Goal: Check status: Check status

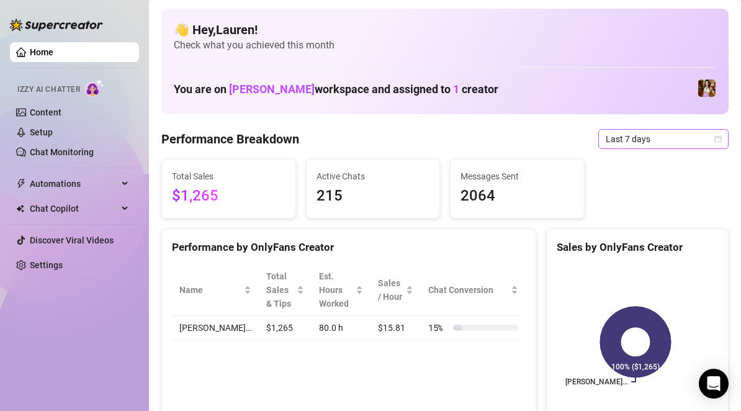
click at [715, 137] on icon "calendar" at bounding box center [718, 138] width 7 height 7
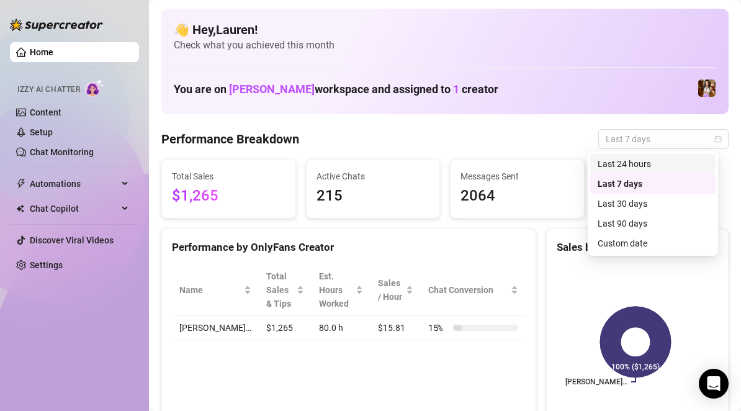
click at [692, 162] on div "Last 24 hours" at bounding box center [653, 164] width 110 height 14
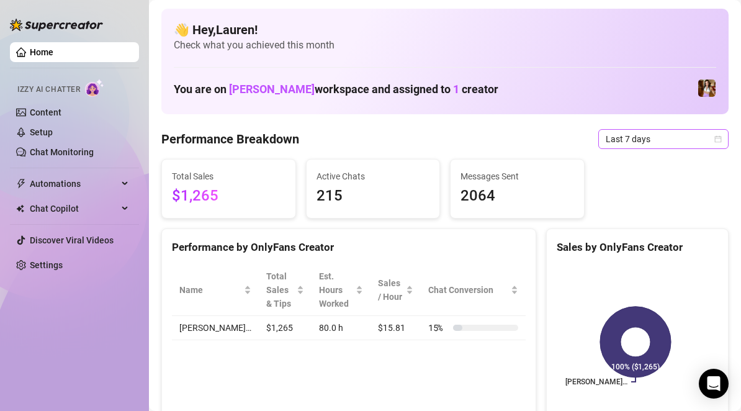
click at [606, 135] on span "Last 7 days" at bounding box center [663, 139] width 115 height 19
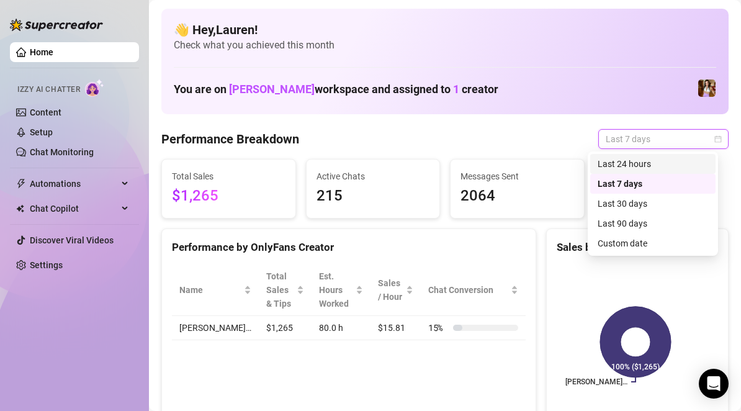
click at [608, 159] on div "Last 24 hours" at bounding box center [653, 164] width 110 height 14
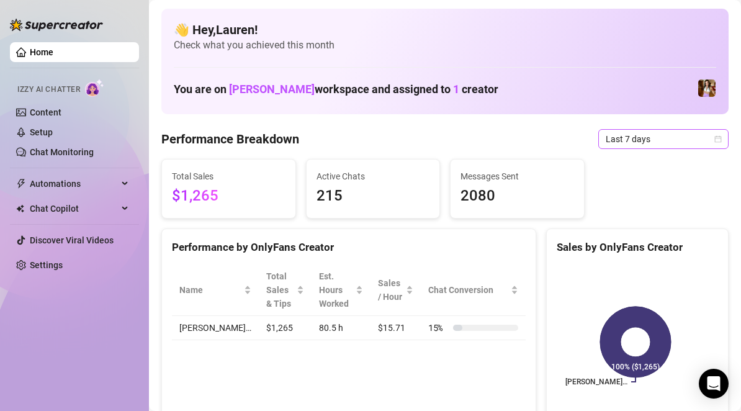
click at [650, 137] on span "Last 7 days" at bounding box center [663, 139] width 115 height 19
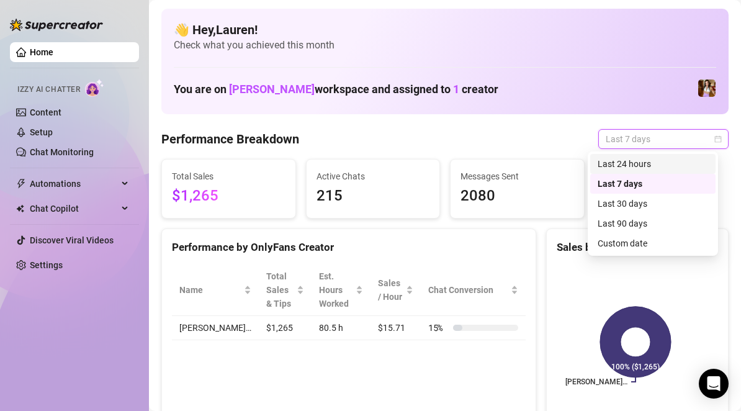
click at [651, 171] on div "Last 24 hours" at bounding box center [652, 164] width 125 height 20
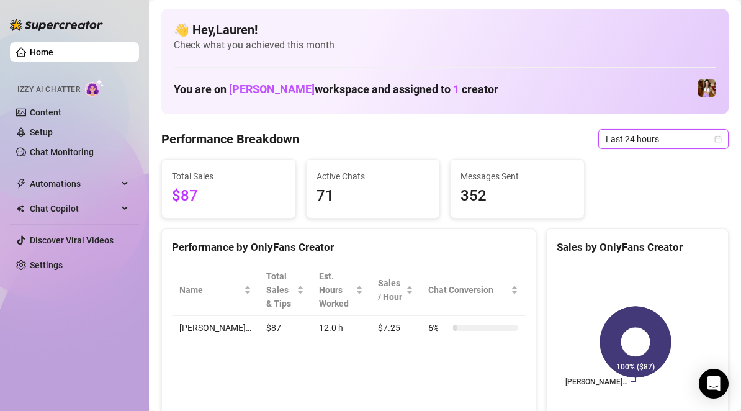
click at [683, 140] on span "Last 24 hours" at bounding box center [663, 139] width 115 height 19
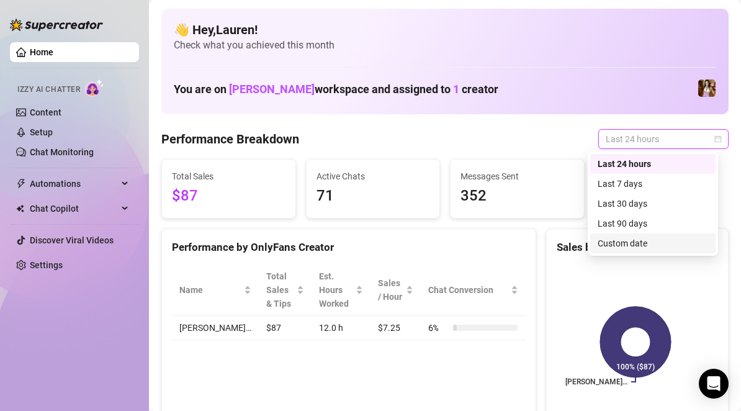
click at [647, 251] on div "Custom date" at bounding box center [652, 243] width 125 height 20
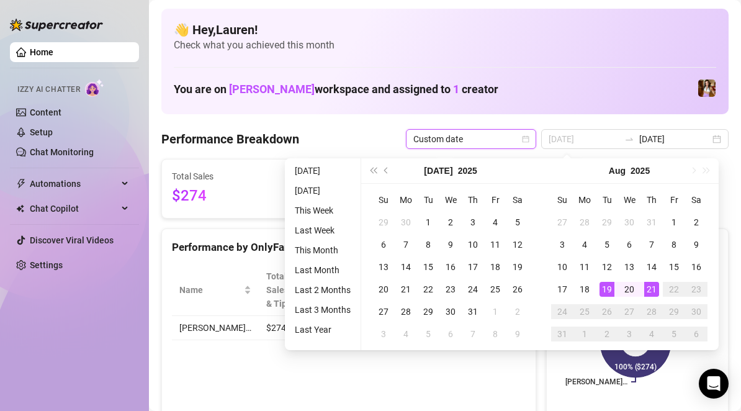
type input "2025-08-19"
click at [607, 289] on div "19" at bounding box center [607, 289] width 15 height 15
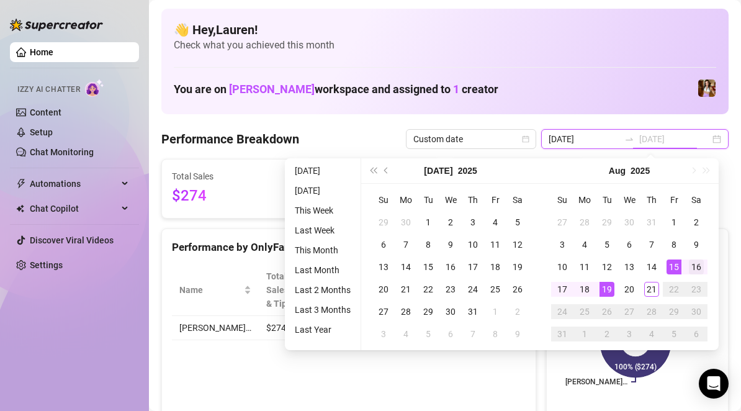
type input "2025-08-16"
click at [685, 266] on td "16" at bounding box center [696, 267] width 22 height 22
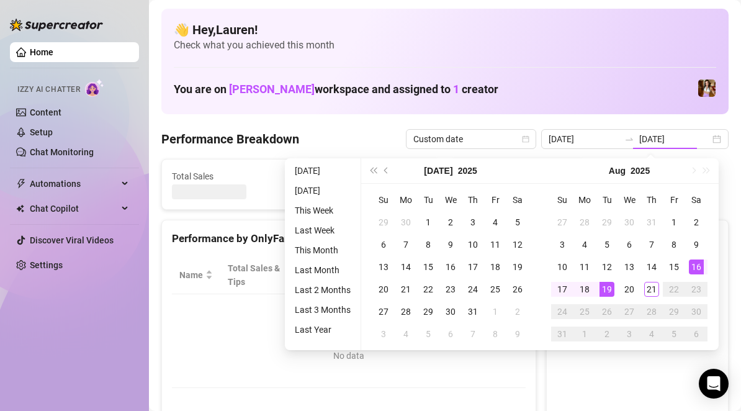
type input "2025-08-16"
type input "2025-08-19"
type input "2025-08-16"
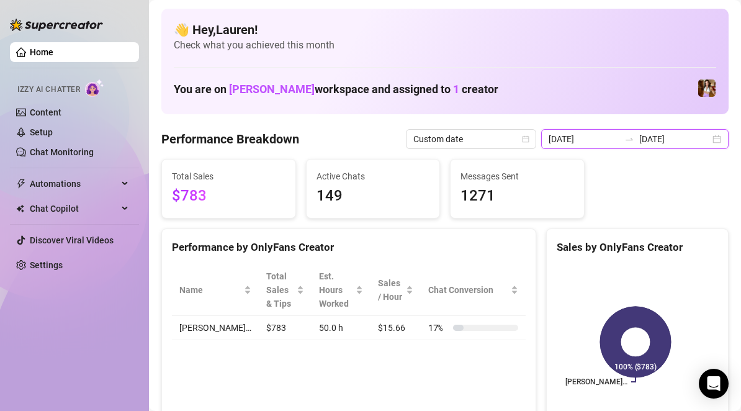
click at [680, 144] on input "2025-08-19" at bounding box center [674, 139] width 71 height 14
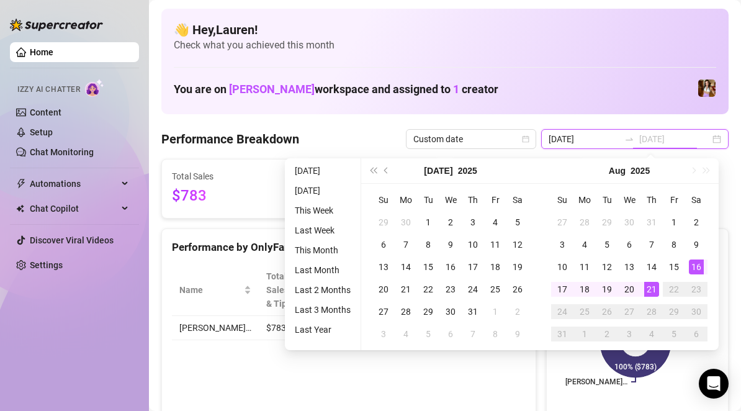
type input "2025-08-21"
click at [650, 289] on div "21" at bounding box center [651, 289] width 15 height 15
type input "2025-08-16"
click at [697, 263] on div "16" at bounding box center [696, 266] width 15 height 15
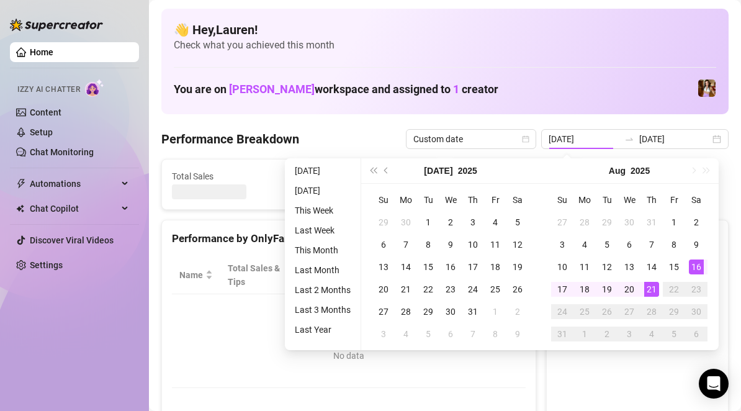
type input "2025-08-21"
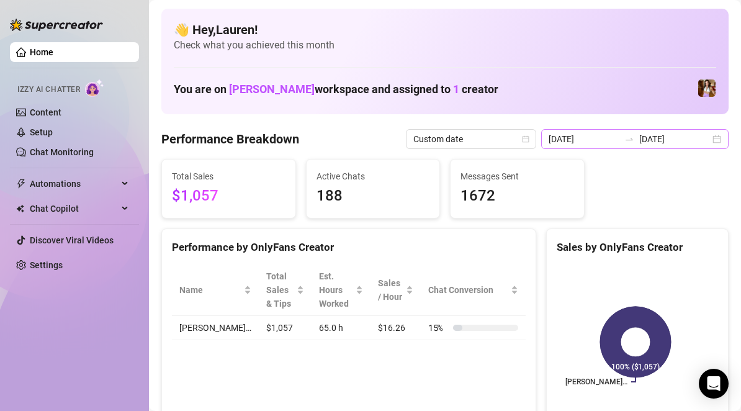
click at [708, 140] on div "2025-08-16 2025-08-21" at bounding box center [634, 139] width 187 height 20
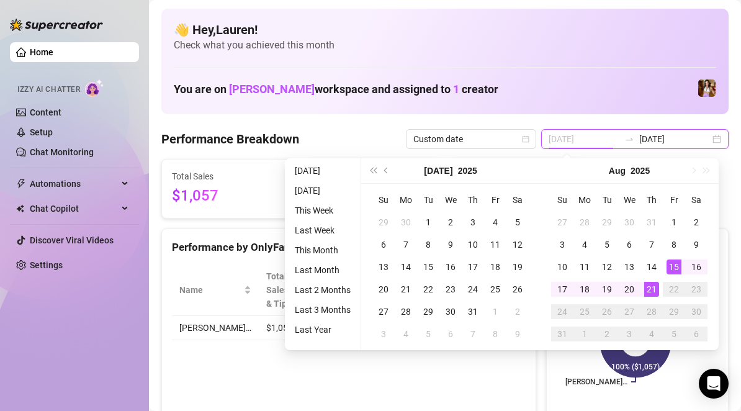
type input "2025-08-15"
click at [676, 263] on div "15" at bounding box center [674, 266] width 15 height 15
click at [653, 289] on div "21" at bounding box center [651, 289] width 15 height 15
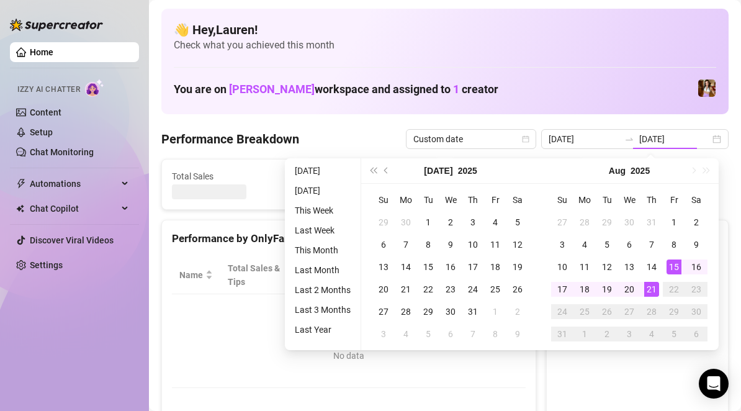
type input "2025-08-15"
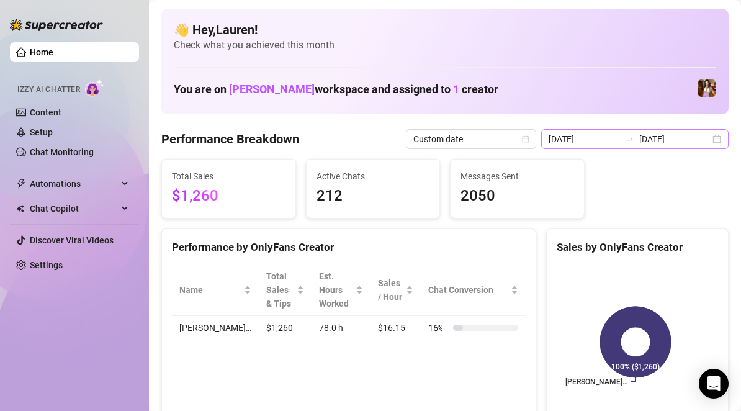
click at [707, 141] on div "2025-08-15 2025-08-21" at bounding box center [634, 139] width 187 height 20
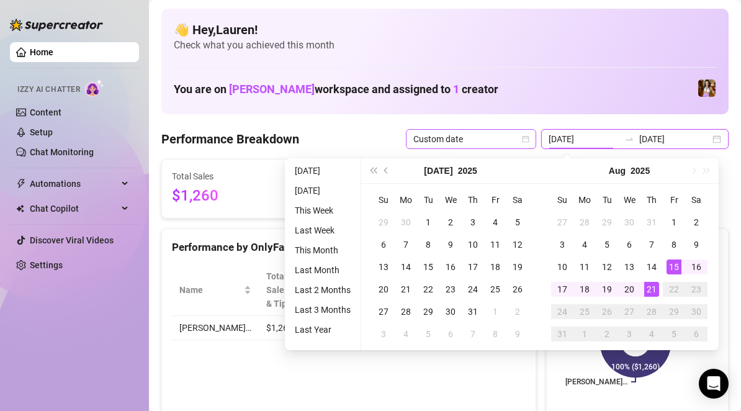
click at [523, 135] on span "Custom date" at bounding box center [470, 139] width 115 height 19
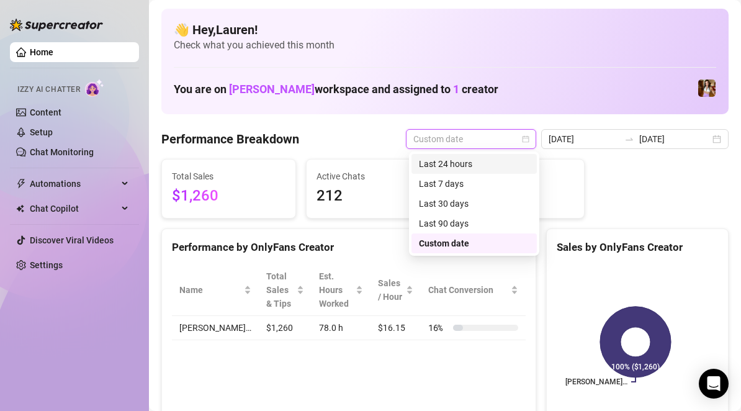
click at [510, 163] on div "Last 24 hours" at bounding box center [474, 164] width 110 height 14
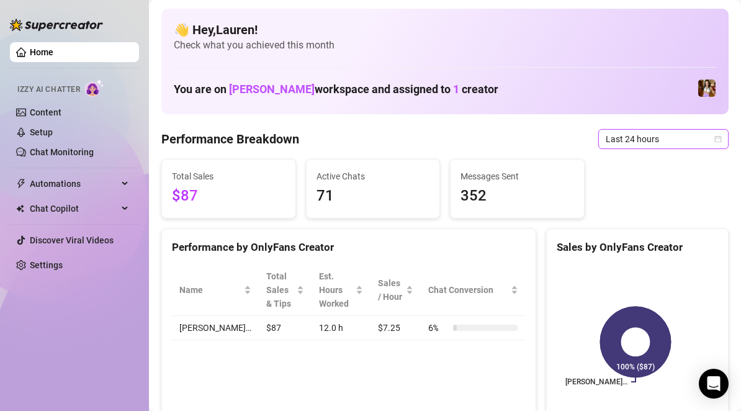
click at [659, 139] on span "Last 24 hours" at bounding box center [663, 139] width 115 height 19
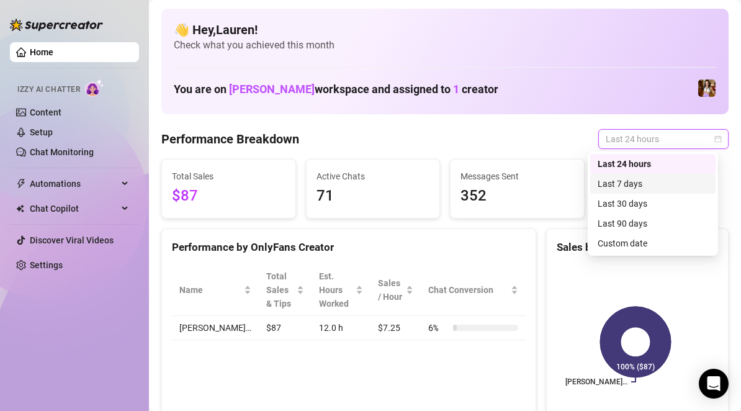
click at [649, 191] on div "Last 7 days" at bounding box center [652, 184] width 125 height 20
